Goal: Task Accomplishment & Management: Manage account settings

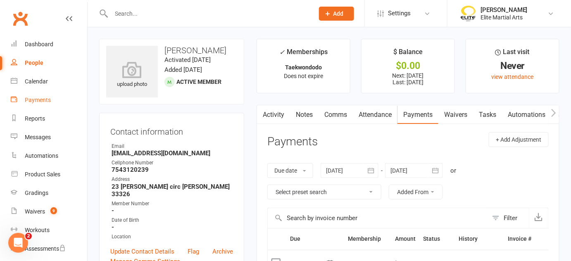
click at [39, 103] on div "Payments" at bounding box center [38, 100] width 26 height 7
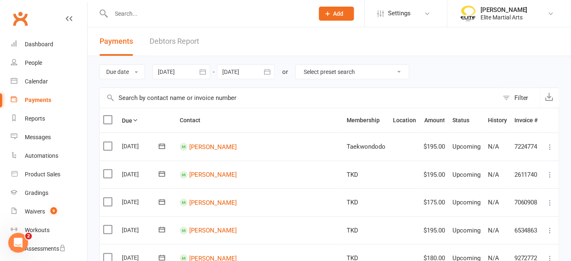
click at [206, 69] on icon "button" at bounding box center [203, 72] width 8 height 8
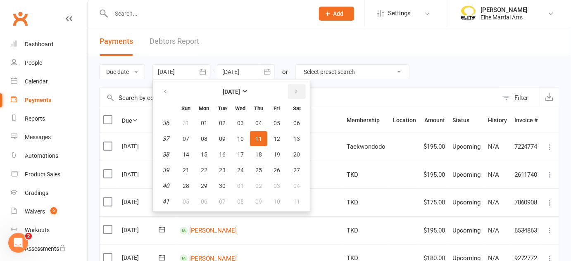
click at [294, 90] on icon "button" at bounding box center [297, 91] width 6 height 7
click at [209, 154] on button "13" at bounding box center [204, 154] width 17 height 15
type input "[DATE]"
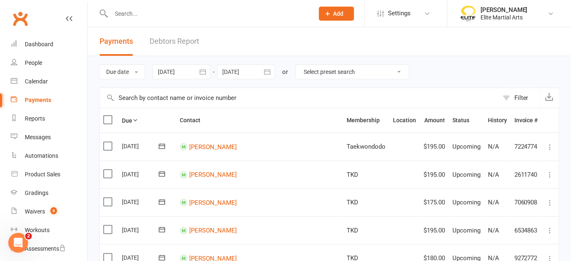
click at [269, 72] on icon "button" at bounding box center [267, 72] width 8 height 8
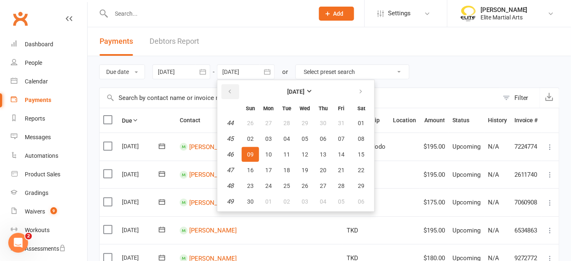
click at [232, 90] on icon "button" at bounding box center [230, 91] width 6 height 7
click at [288, 153] on span "14" at bounding box center [287, 154] width 7 height 7
type input "[DATE]"
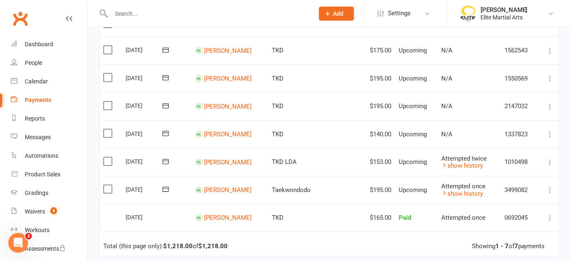
scroll to position [93, 0]
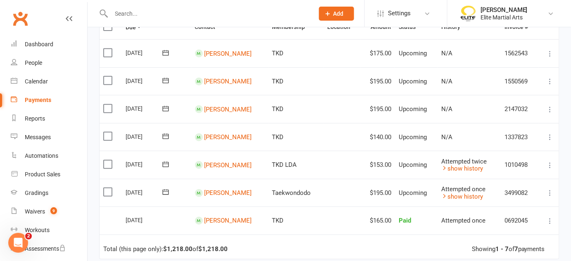
click at [123, 12] on input "text" at bounding box center [209, 14] width 200 height 12
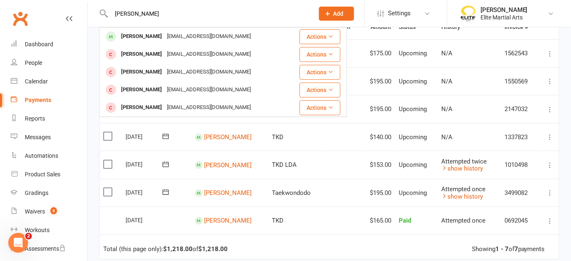
click at [131, 9] on input "[PERSON_NAME]" at bounding box center [209, 14] width 200 height 12
type input "s"
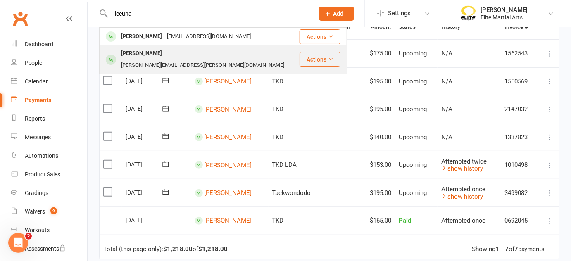
type input "lecuna"
click at [135, 53] on div "[PERSON_NAME]" at bounding box center [142, 54] width 46 height 12
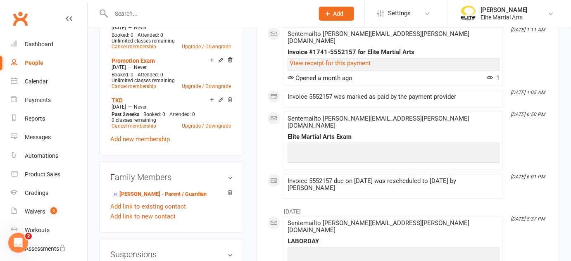
scroll to position [550, 0]
click at [154, 138] on link "Add new membership" at bounding box center [140, 139] width 60 height 7
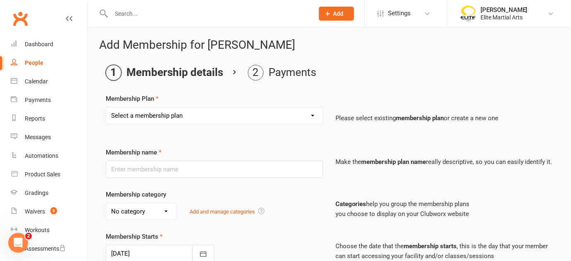
click at [301, 114] on select "Select a membership plan Create new Membership Plan Taekwondodo Kickboxing Jiuj…" at bounding box center [214, 116] width 217 height 17
select select "13"
click at [106, 108] on select "Select a membership plan Create new Membership Plan Taekwondodo Kickboxing Jiuj…" at bounding box center [214, 116] width 217 height 17
type input "Ninja Night"
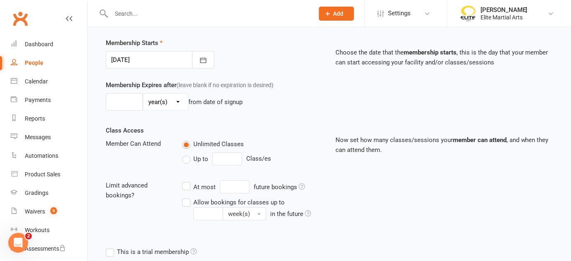
scroll to position [279, 0]
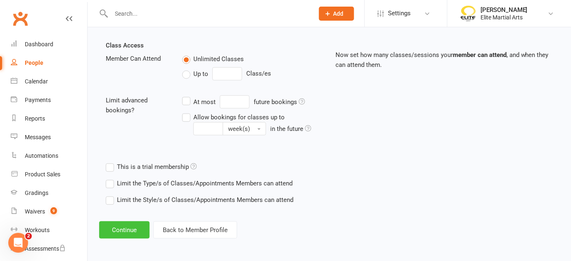
click at [138, 231] on button "Continue" at bounding box center [124, 230] width 50 height 17
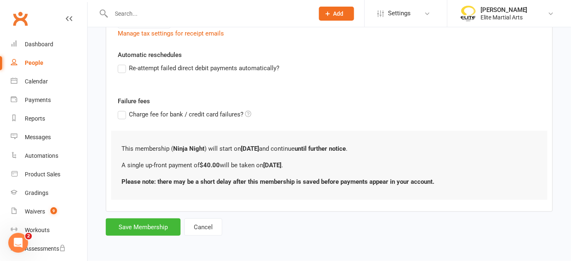
scroll to position [0, 0]
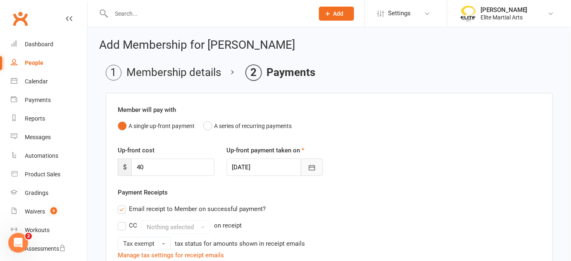
click at [310, 167] on icon "button" at bounding box center [312, 167] width 6 height 5
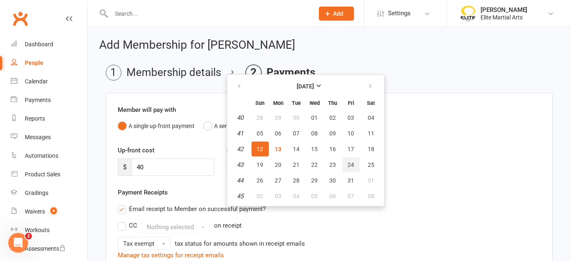
click at [352, 160] on button "24" at bounding box center [351, 165] width 17 height 15
type input "[DATE]"
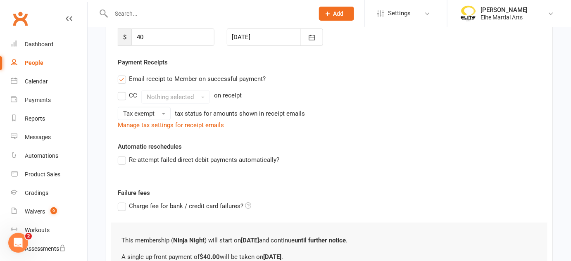
scroll to position [220, 0]
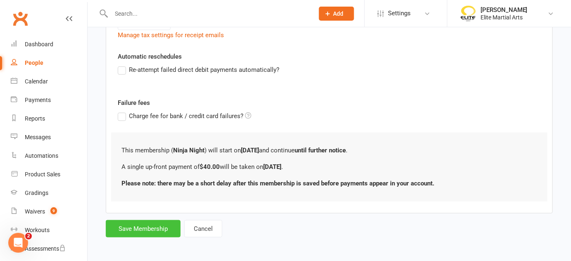
click at [145, 229] on button "Save Membership" at bounding box center [143, 228] width 75 height 17
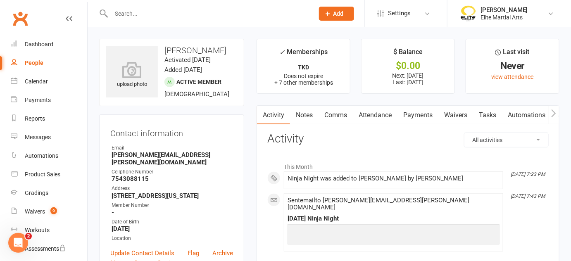
click at [132, 17] on input "text" at bounding box center [209, 14] width 200 height 12
type input "nin"
click at [36, 101] on div "Payments" at bounding box center [38, 100] width 26 height 7
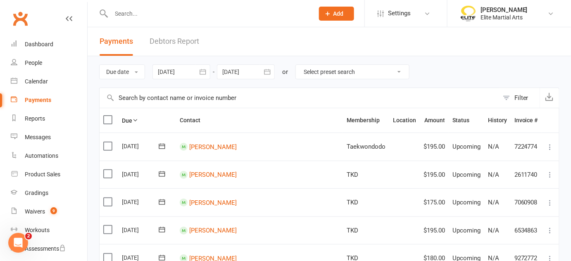
click at [512, 97] on button "Filter" at bounding box center [519, 98] width 41 height 20
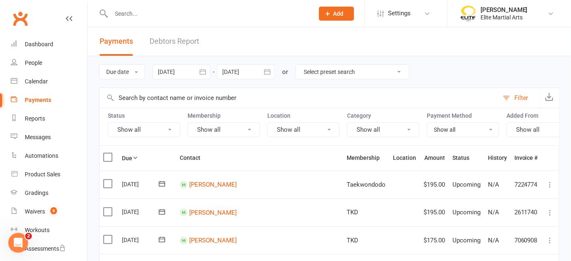
click at [225, 127] on button "Show all" at bounding box center [224, 129] width 72 height 15
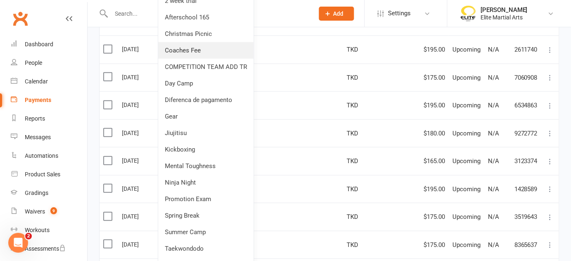
scroll to position [166, 0]
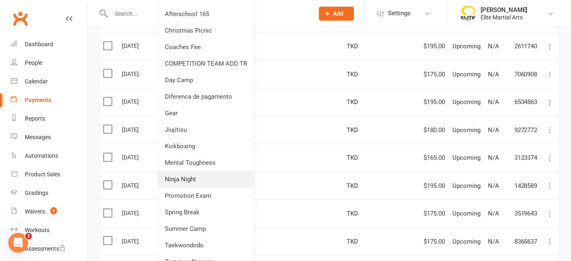
click at [198, 181] on link "Ninja Night" at bounding box center [206, 179] width 96 height 17
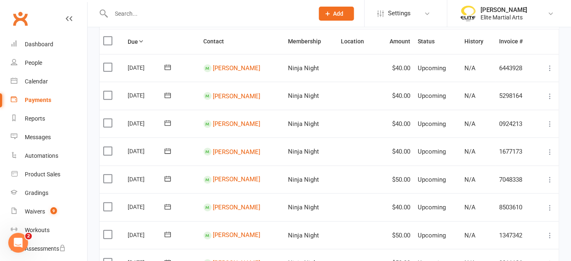
scroll to position [116, 0]
click at [40, 61] on div "People" at bounding box center [33, 63] width 17 height 7
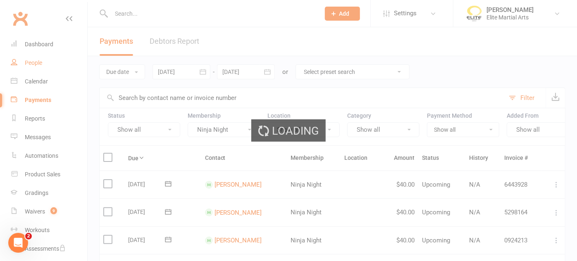
select select "100"
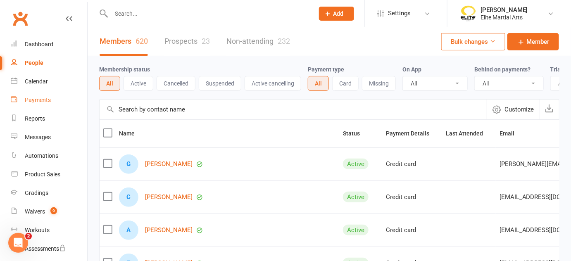
click at [45, 94] on link "Payments" at bounding box center [49, 100] width 77 height 19
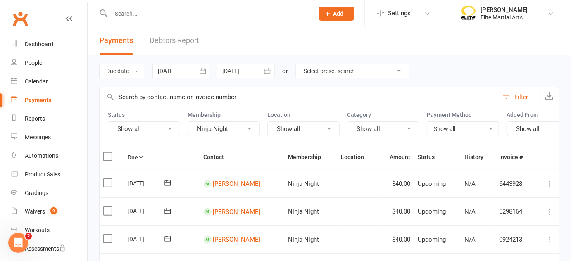
scroll to position [1, 0]
click at [250, 129] on button "Ninja Night" at bounding box center [224, 128] width 72 height 15
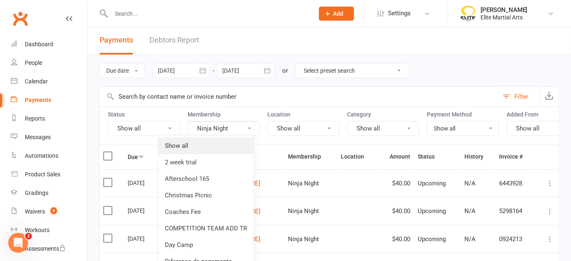
click at [186, 146] on link "Show all" at bounding box center [206, 146] width 96 height 17
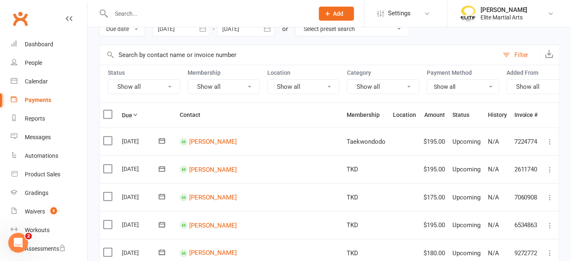
scroll to position [42, 0]
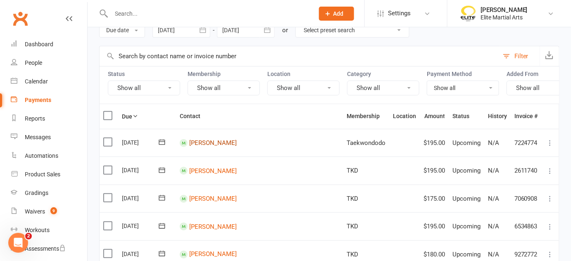
click at [208, 147] on link "[PERSON_NAME]" at bounding box center [213, 142] width 48 height 7
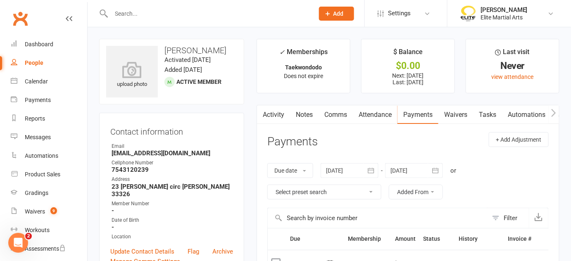
click at [418, 121] on link "Payments" at bounding box center [418, 114] width 41 height 19
click at [38, 43] on div "Dashboard" at bounding box center [39, 44] width 29 height 7
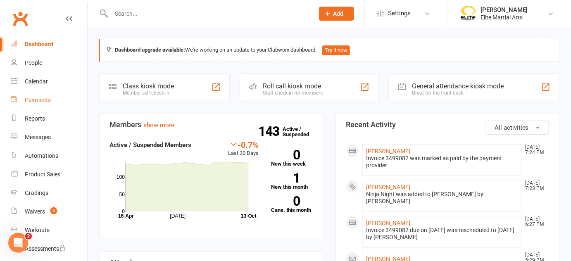
click at [38, 101] on div "Payments" at bounding box center [38, 100] width 26 height 7
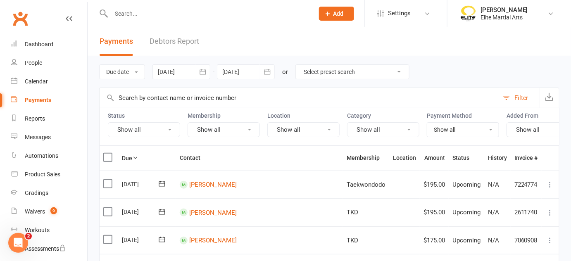
click at [167, 43] on link "Debtors Report" at bounding box center [175, 41] width 50 height 29
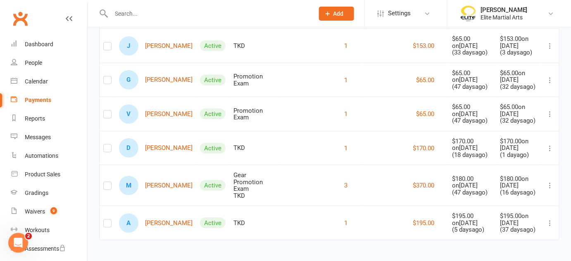
scroll to position [210, 0]
click at [46, 44] on div "Dashboard" at bounding box center [39, 44] width 29 height 7
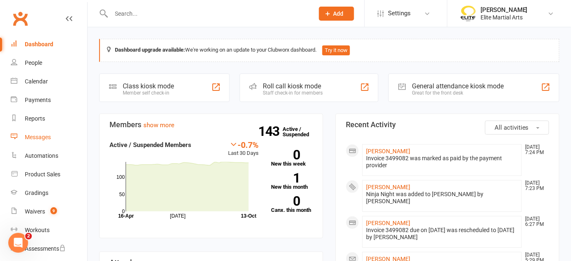
click at [48, 139] on div "Messages" at bounding box center [38, 137] width 26 height 7
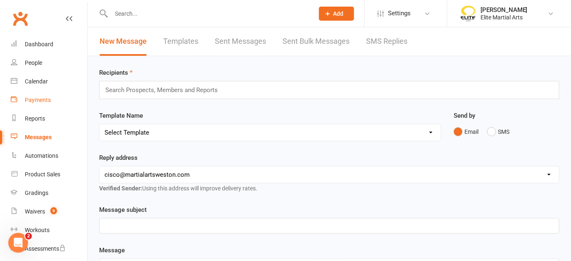
click at [43, 100] on div "Payments" at bounding box center [38, 100] width 26 height 7
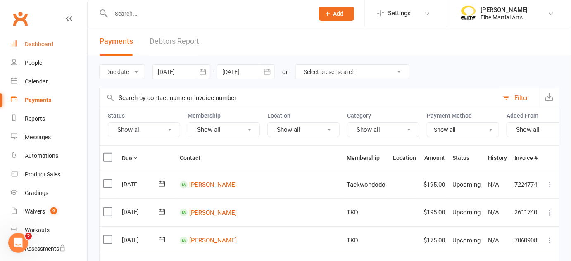
click at [34, 43] on div "Dashboard" at bounding box center [39, 44] width 29 height 7
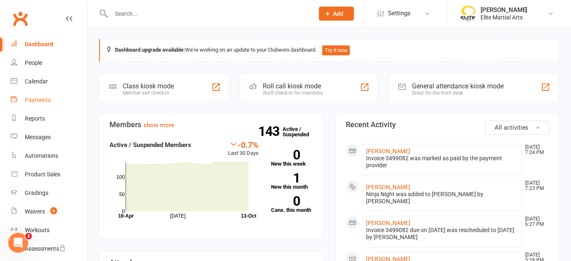
click at [37, 102] on div "Payments" at bounding box center [38, 100] width 26 height 7
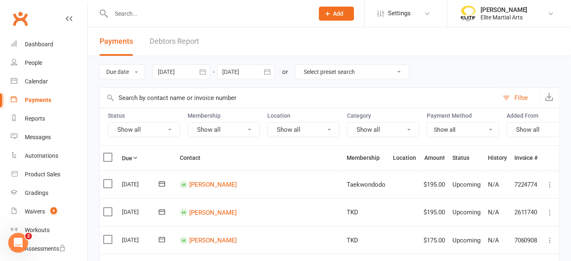
click at [205, 74] on icon "button" at bounding box center [203, 72] width 8 height 8
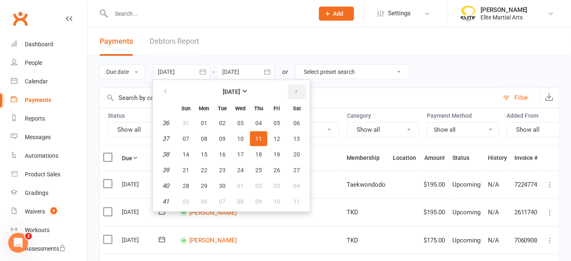
click at [294, 89] on icon "button" at bounding box center [297, 91] width 6 height 7
click at [220, 155] on span "14" at bounding box center [222, 154] width 7 height 7
type input "[DATE]"
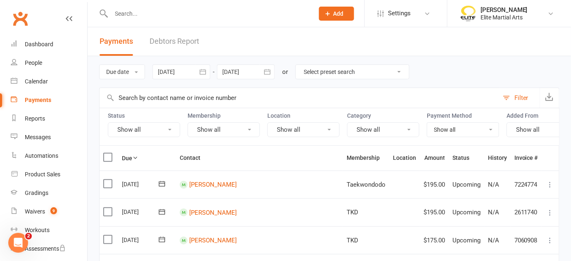
click at [268, 70] on icon "button" at bounding box center [267, 72] width 8 height 8
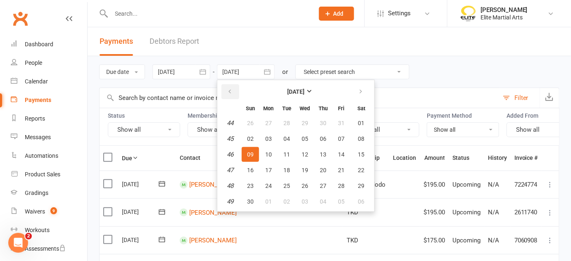
click at [229, 91] on icon "button" at bounding box center [230, 91] width 6 height 7
click at [326, 151] on button "16" at bounding box center [323, 154] width 17 height 15
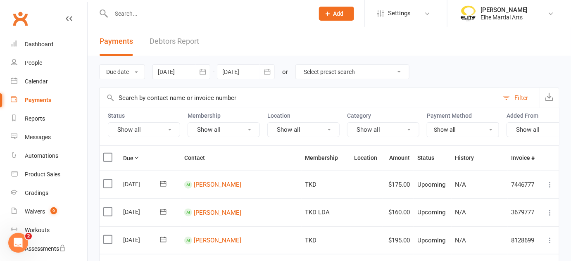
click at [266, 71] on icon "button" at bounding box center [267, 71] width 6 height 5
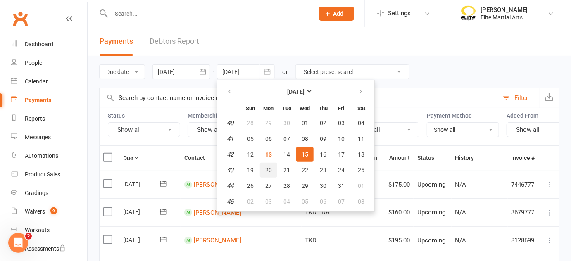
click at [269, 168] on span "20" at bounding box center [268, 170] width 7 height 7
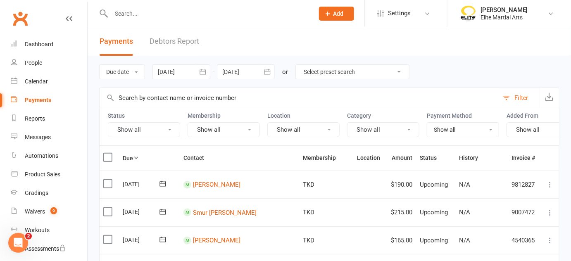
click at [269, 71] on icon "button" at bounding box center [267, 72] width 8 height 8
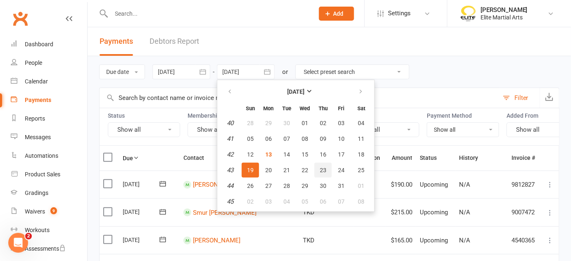
click at [323, 168] on span "23" at bounding box center [323, 170] width 7 height 7
type input "[DATE]"
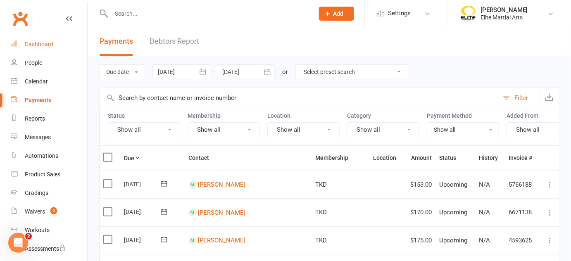
click at [45, 41] on div "Dashboard" at bounding box center [39, 44] width 29 height 7
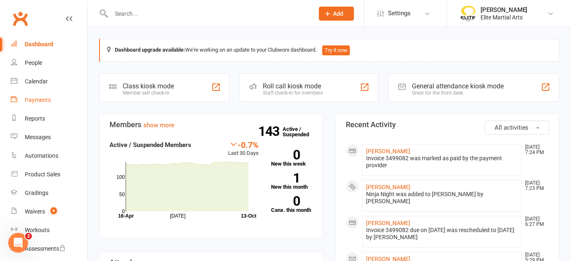
click at [38, 103] on div "Payments" at bounding box center [38, 100] width 26 height 7
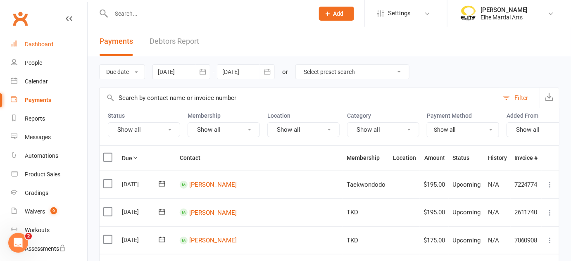
click at [33, 41] on div "Dashboard" at bounding box center [39, 44] width 29 height 7
